Goal: Information Seeking & Learning: Learn about a topic

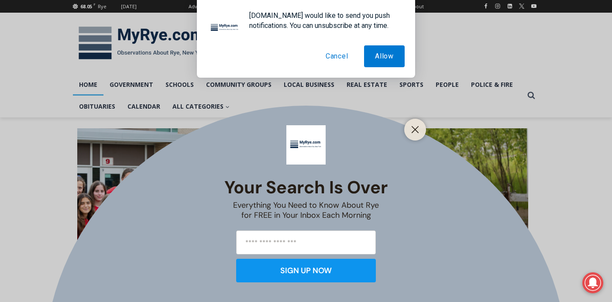
click at [332, 57] on button "Cancel" at bounding box center [337, 56] width 45 height 22
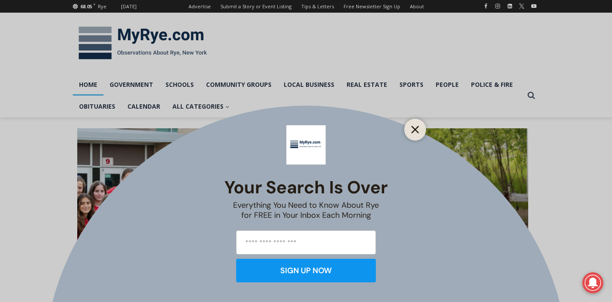
click at [419, 125] on button "Close" at bounding box center [415, 130] width 12 height 12
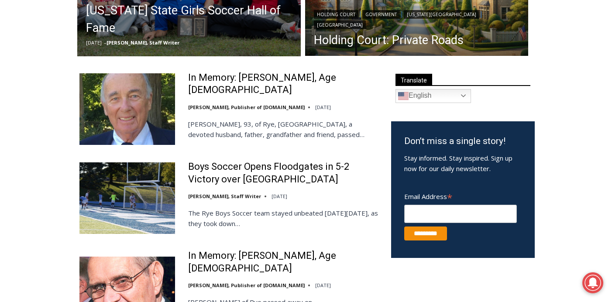
scroll to position [297, 0]
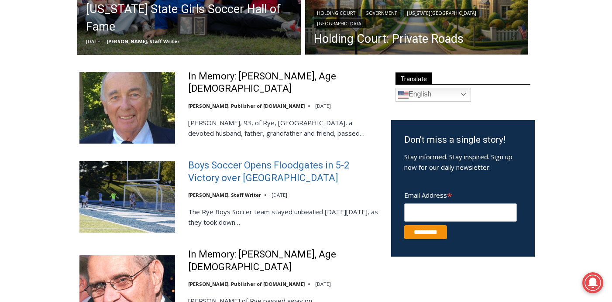
click at [234, 168] on link "Boys Soccer Opens Floodgates in 5-2 Victory over [GEOGRAPHIC_DATA]" at bounding box center [284, 171] width 192 height 25
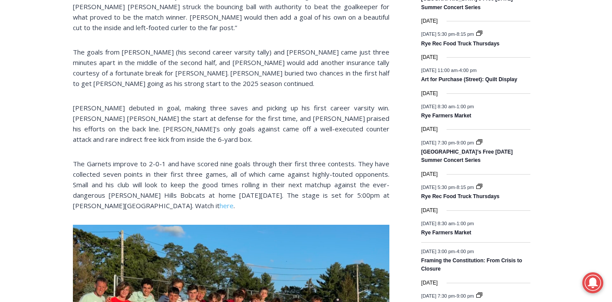
scroll to position [524, 0]
